Goal: Information Seeking & Learning: Learn about a topic

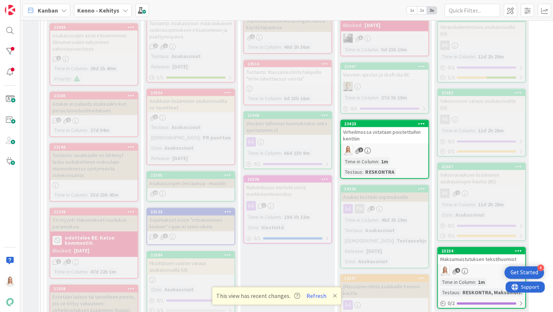
scroll to position [395, 0]
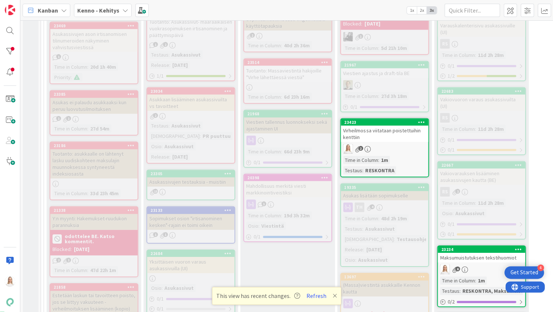
click at [388, 120] on div "23423" at bounding box center [386, 122] width 84 height 5
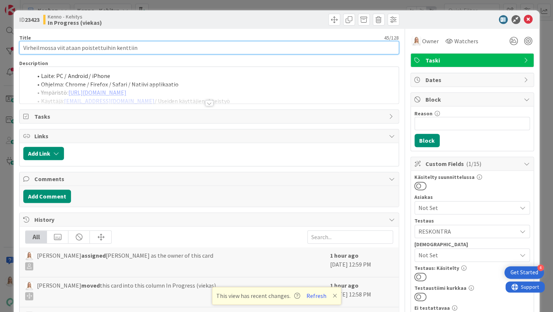
drag, startPoint x: 23, startPoint y: 46, endPoint x: 180, endPoint y: 45, distance: 157.8
click at [180, 45] on input "Virheilmossa viitataan poistettuihin kenttiin" at bounding box center [208, 47] width 379 height 13
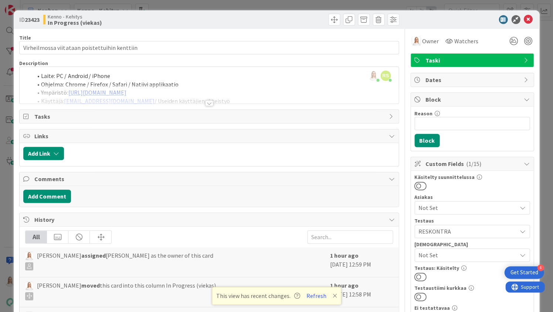
click at [209, 102] on div at bounding box center [209, 103] width 8 height 6
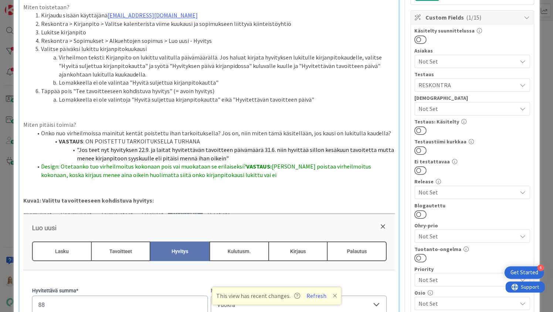
scroll to position [140, 0]
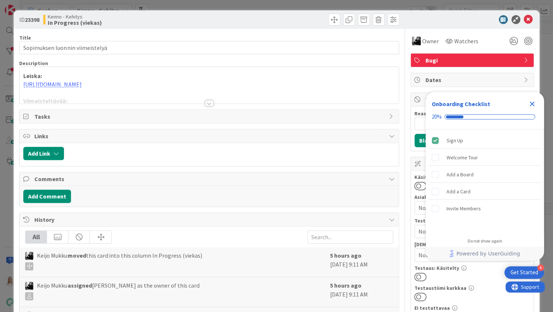
click at [533, 101] on icon "Close Checklist" at bounding box center [531, 103] width 9 height 9
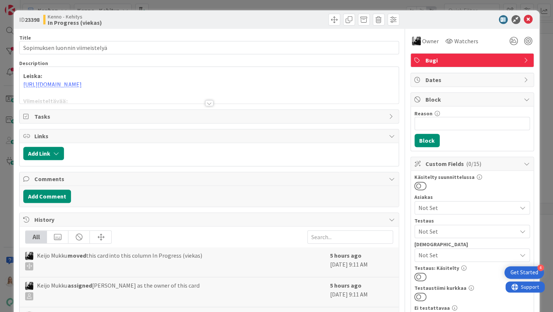
click at [209, 103] on div at bounding box center [209, 103] width 8 height 6
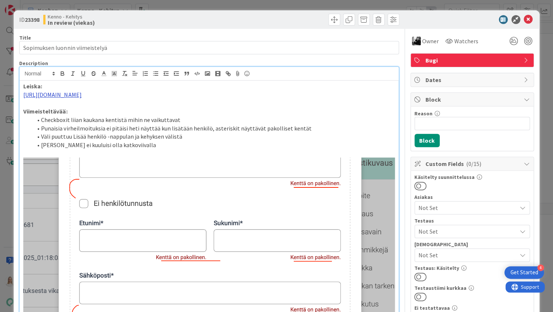
click at [81, 94] on link "https://www.figma.com/proto/0IJ8fGlasErUUd7odgirDN/Sopimushallinta?page-id=0%3A…" at bounding box center [52, 94] width 58 height 7
click at [180, 114] on link "https://www.figma.com/proto/0IJ8fGlasErUUd7odgirDN/Sopimushallinta?content-scal…" at bounding box center [182, 117] width 51 height 10
click at [328, 132] on li "Punaisia virheilmoituksia ei pitäisi heti näyttää kun lisätään henkilö, asteris…" at bounding box center [213, 128] width 362 height 9
